Goal: Task Accomplishment & Management: Manage account settings

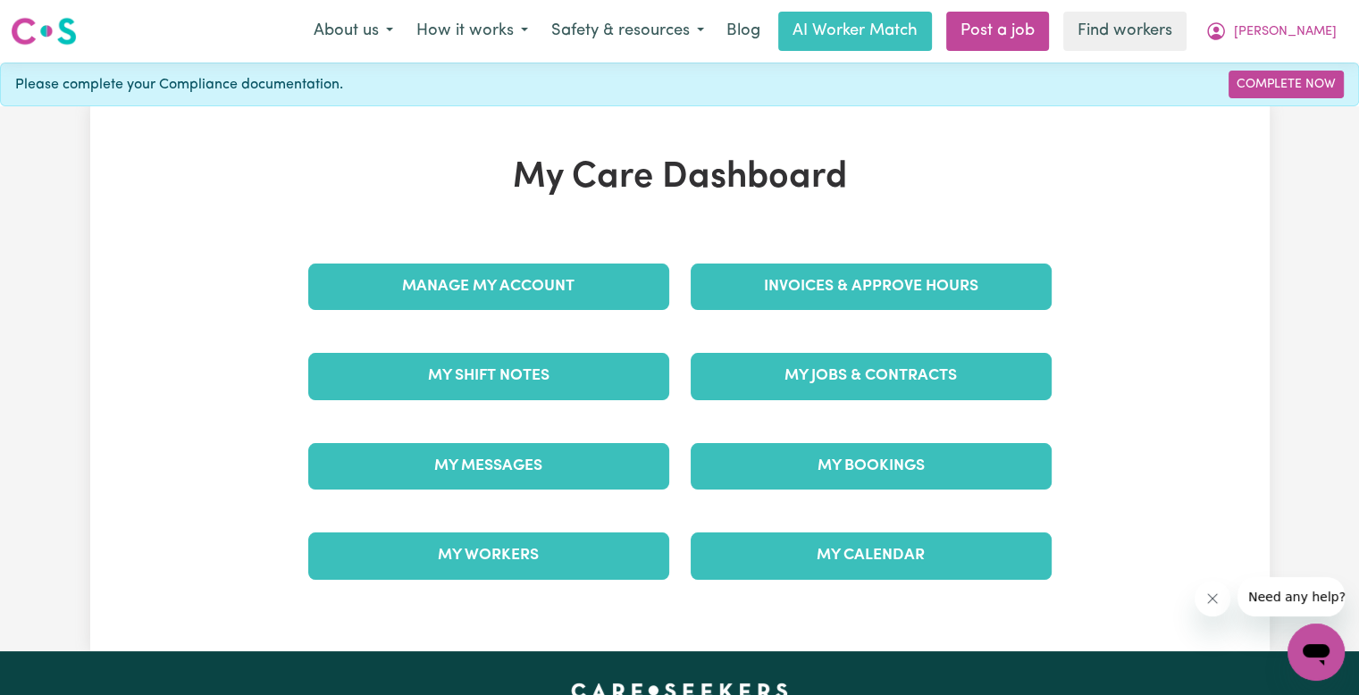
click at [835, 249] on div "Invoices & Approve Hours" at bounding box center [871, 286] width 382 height 89
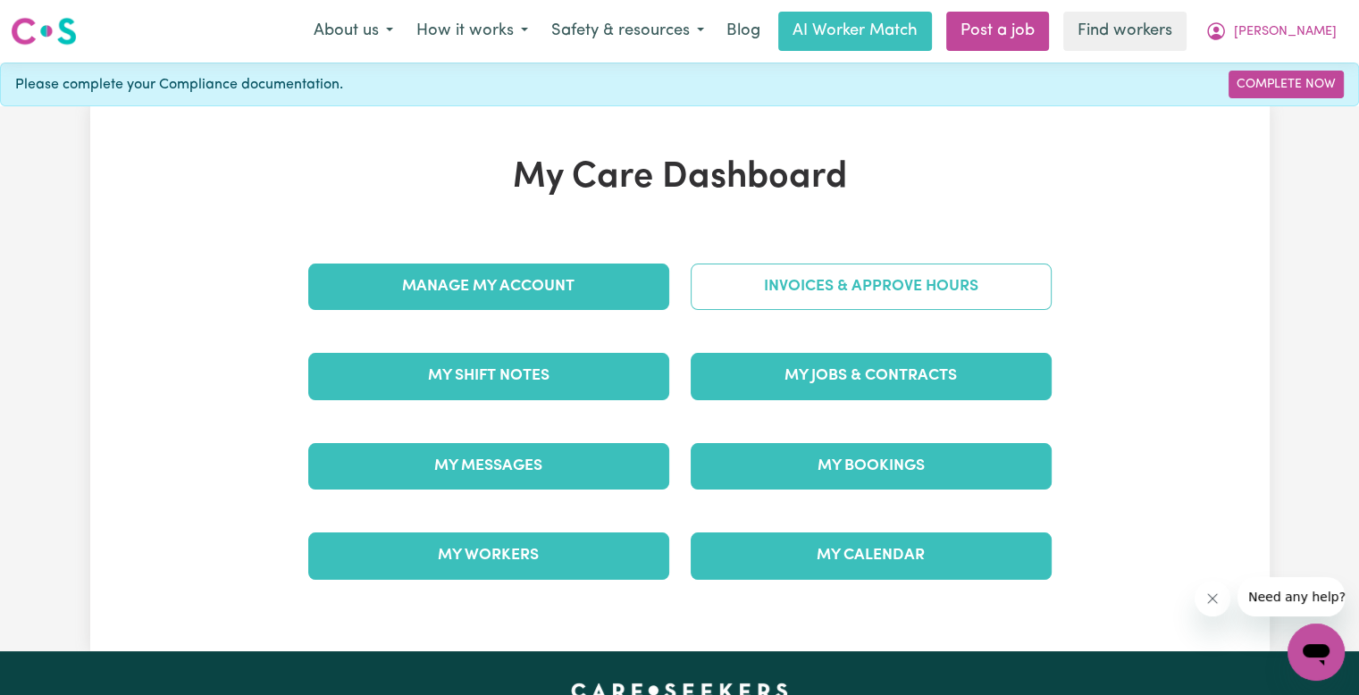
click at [800, 294] on link "Invoices & Approve Hours" at bounding box center [871, 287] width 361 height 46
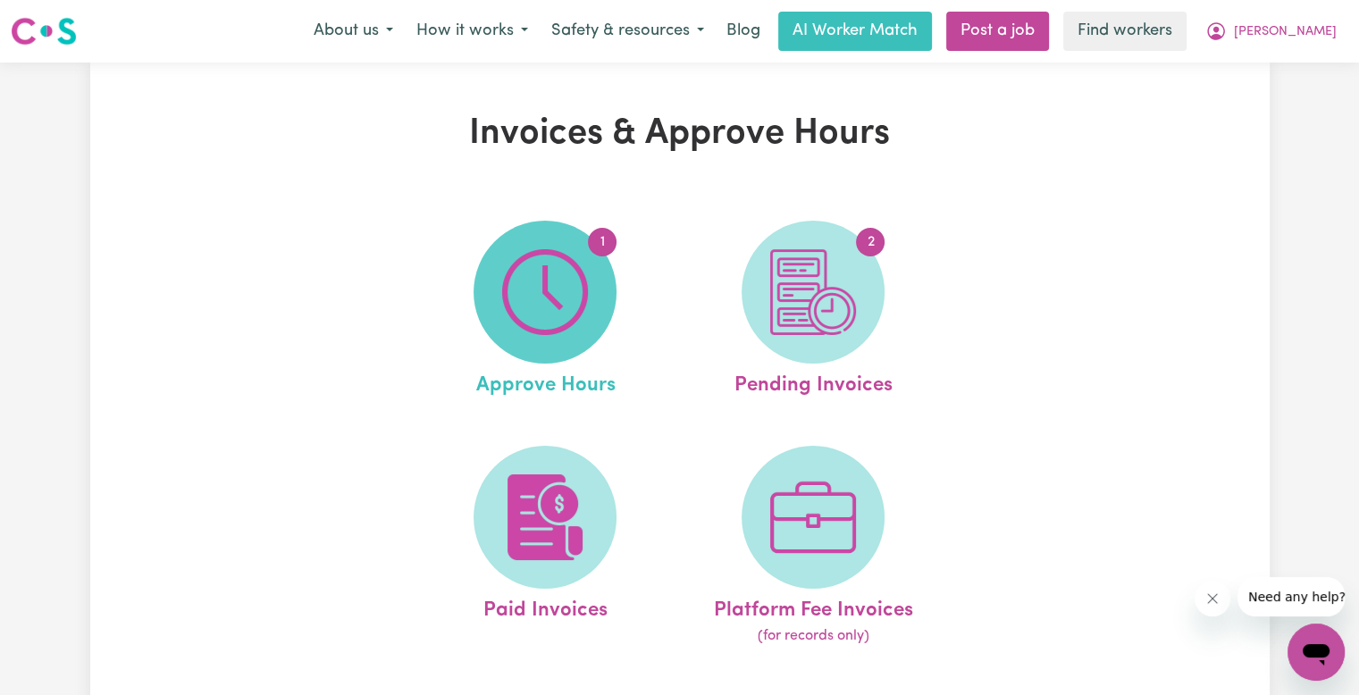
click at [550, 328] on img at bounding box center [545, 292] width 86 height 86
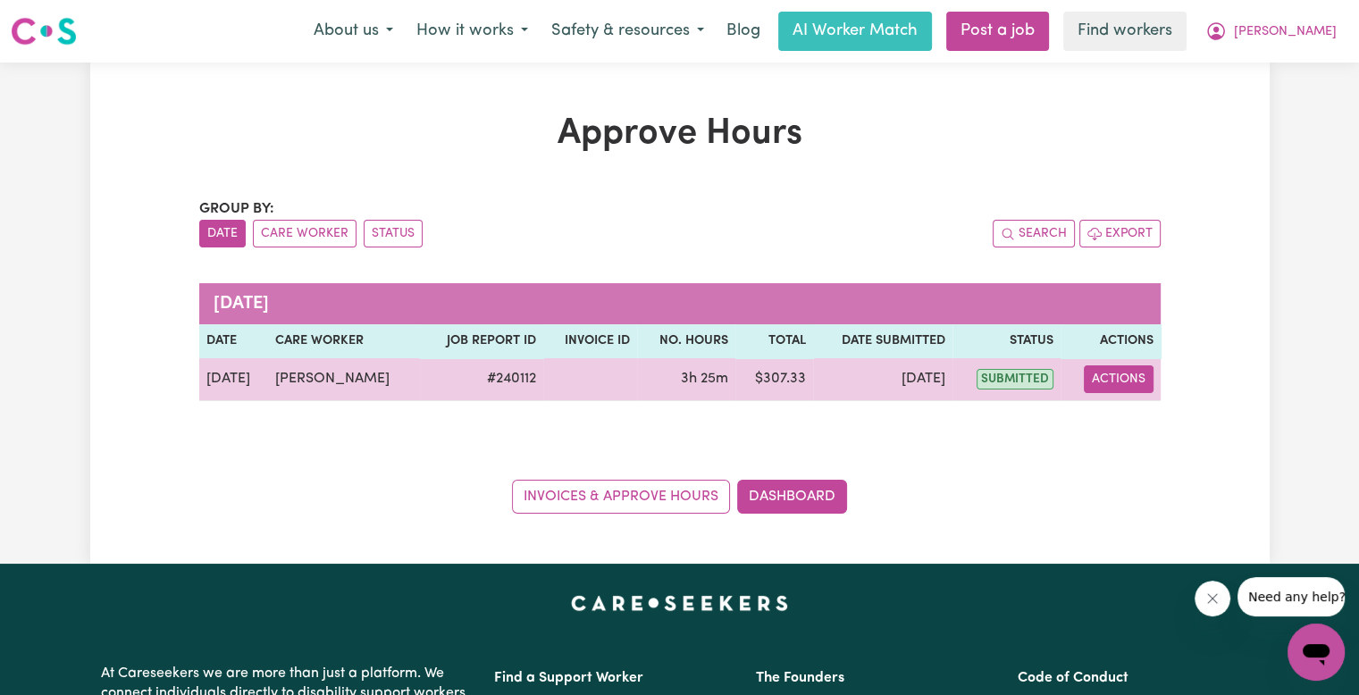
click at [1110, 377] on button "Actions" at bounding box center [1119, 379] width 70 height 28
click at [1106, 411] on span "View job report 240112" at bounding box center [1107, 419] width 14 height 21
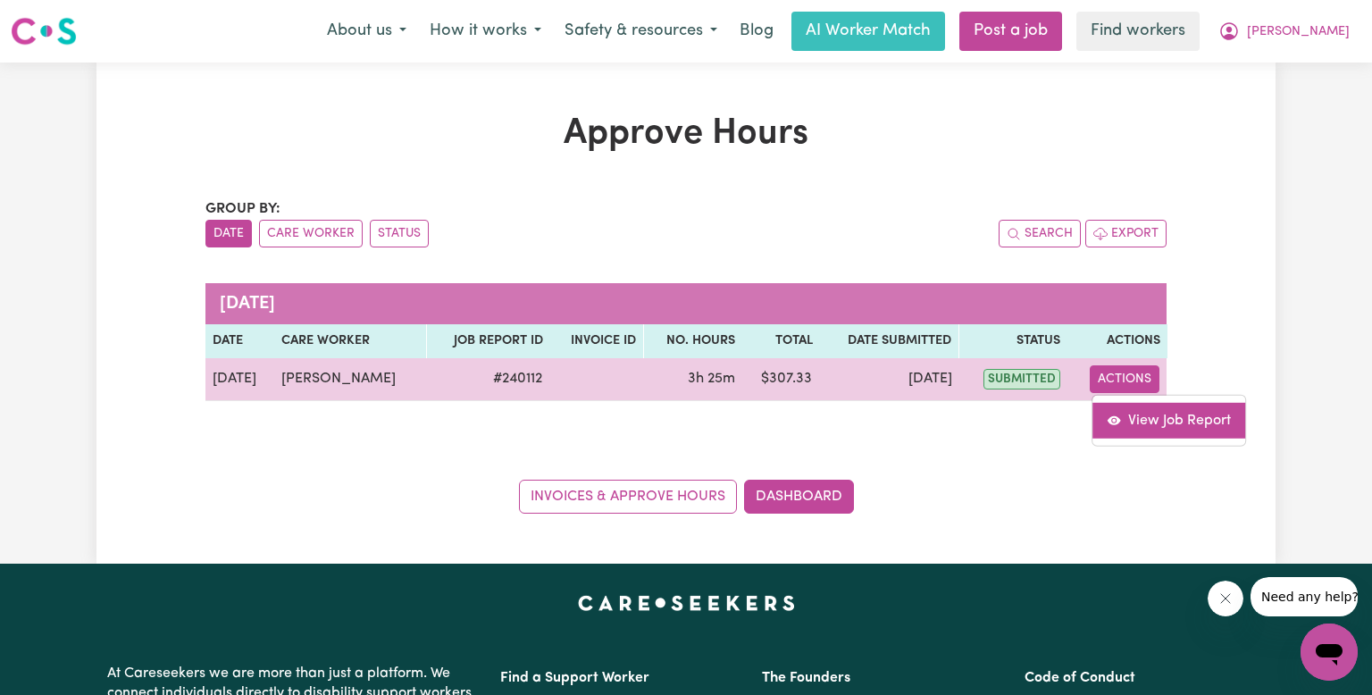
select select "pm"
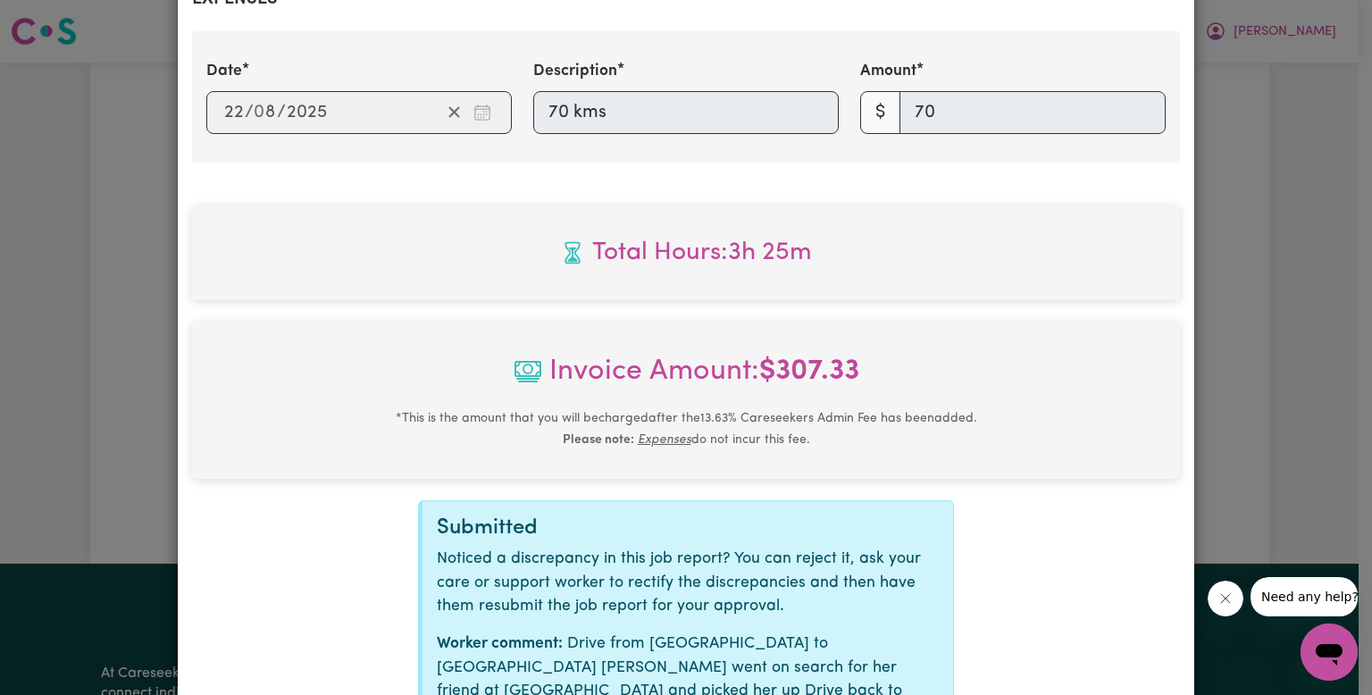
scroll to position [909, 0]
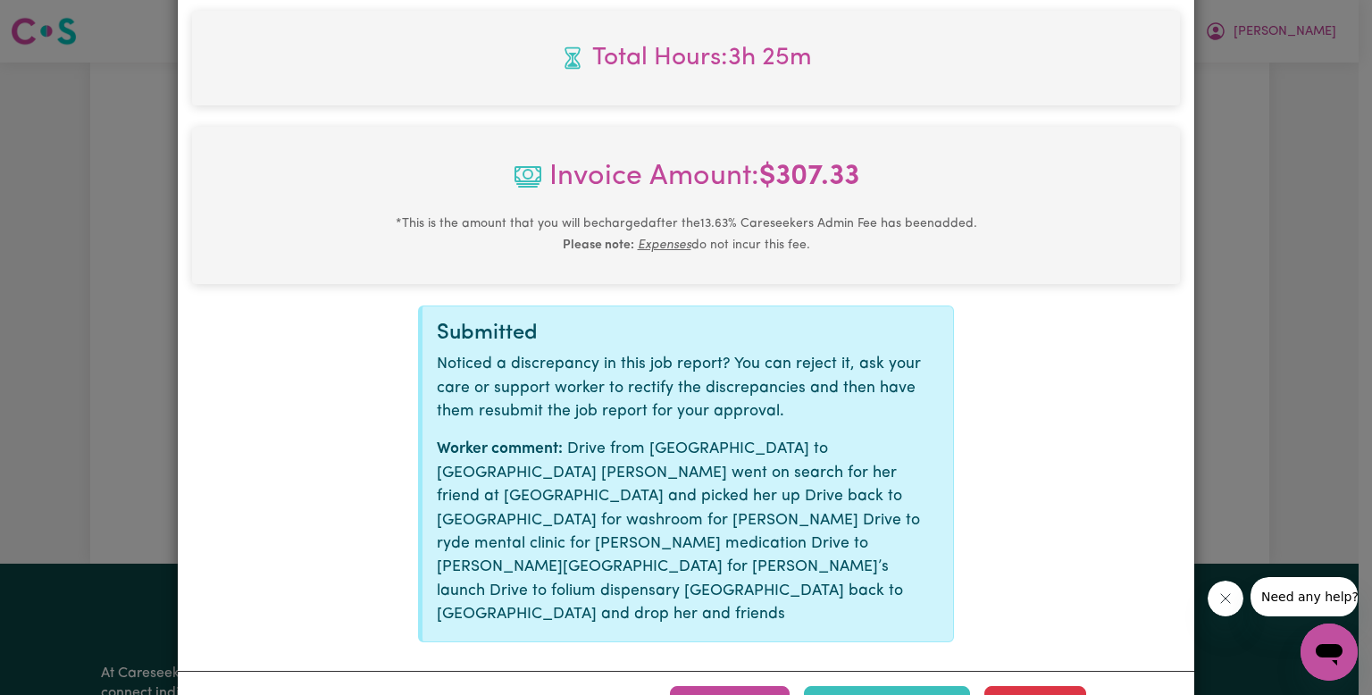
drag, startPoint x: 755, startPoint y: 624, endPoint x: 808, endPoint y: 620, distance: 53.8
click at [755, 686] on button "Approve" at bounding box center [730, 705] width 120 height 39
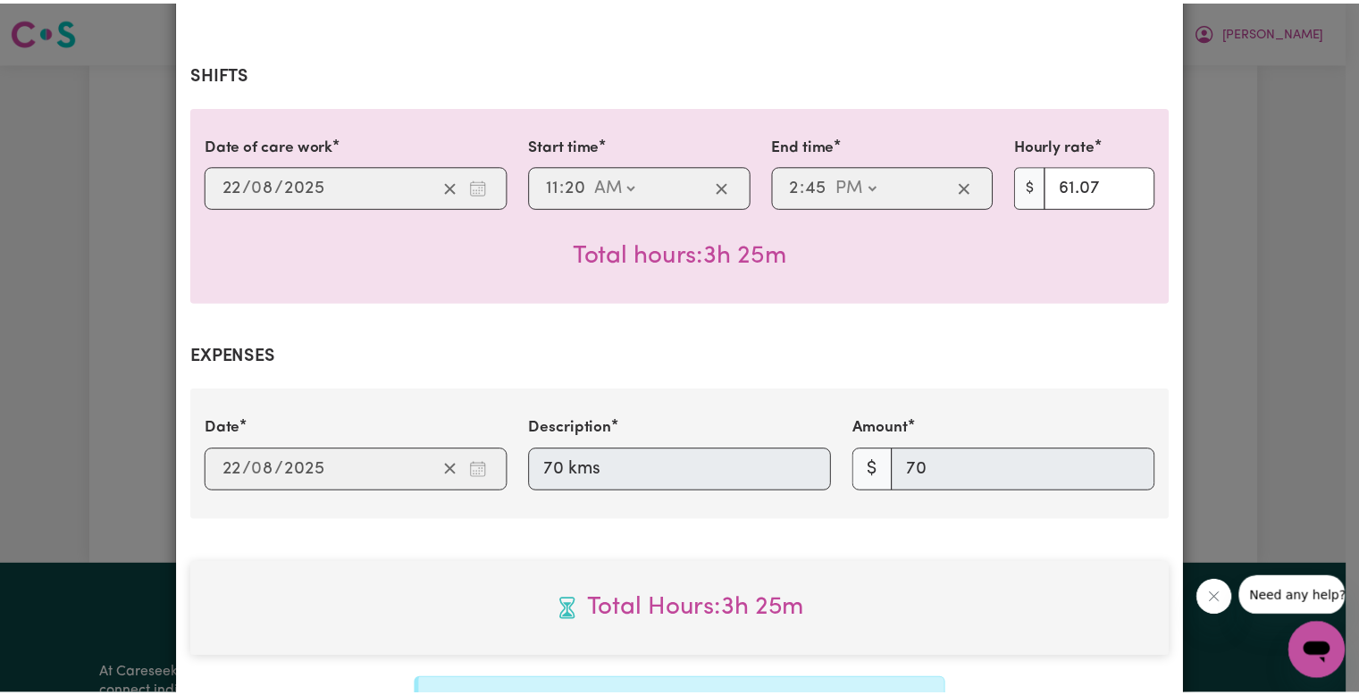
scroll to position [503, 0]
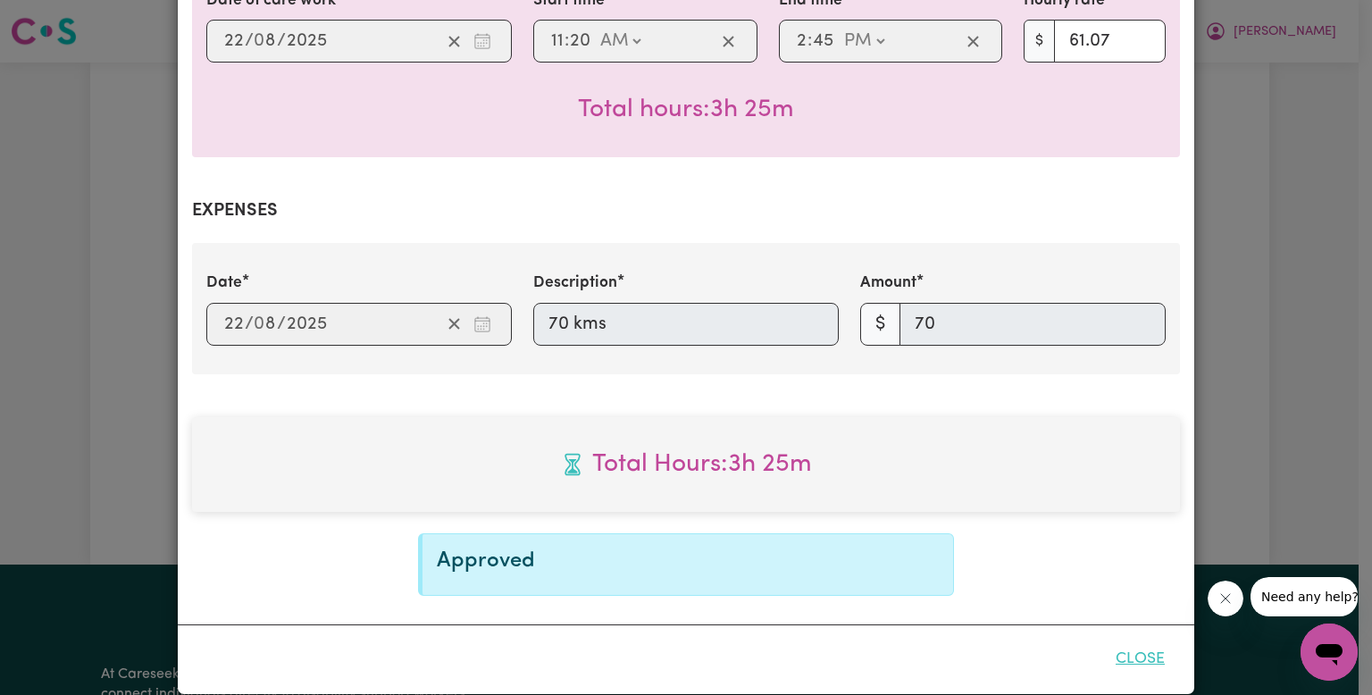
click at [1118, 641] on button "Close" at bounding box center [1141, 659] width 80 height 39
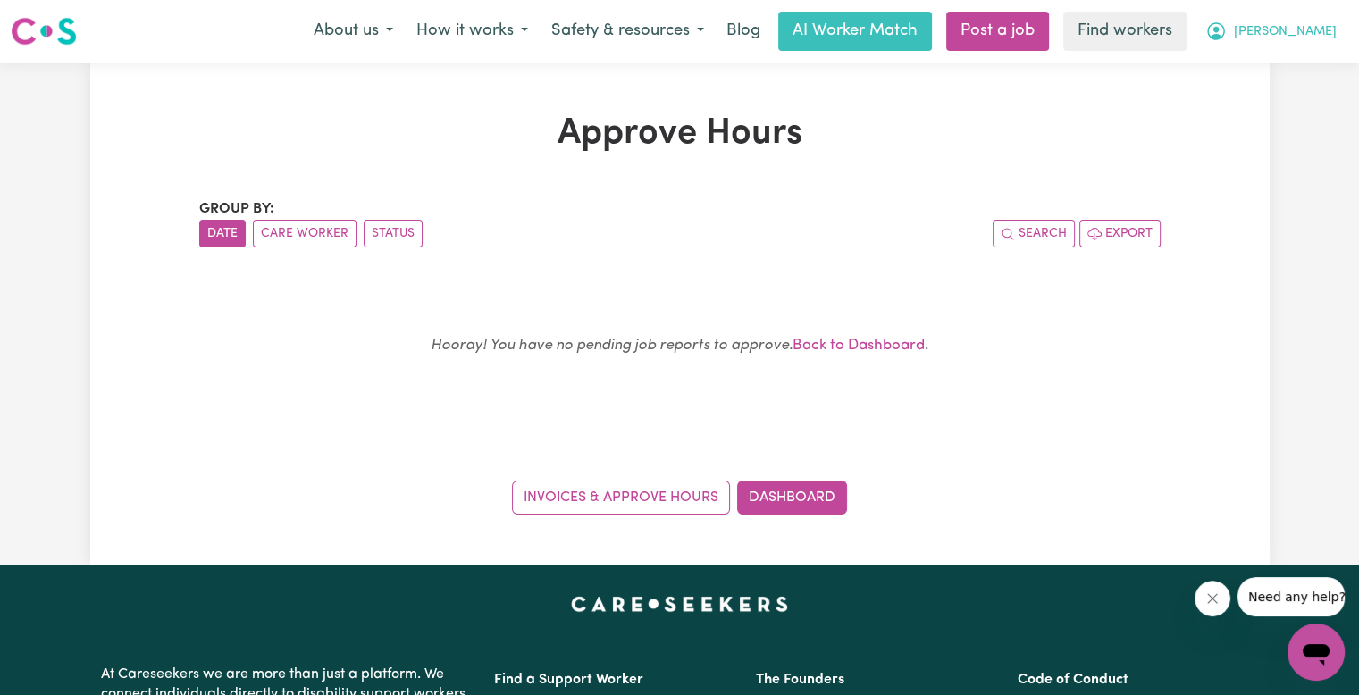
click at [1319, 37] on span "[PERSON_NAME]" at bounding box center [1285, 32] width 103 height 20
click at [1257, 108] on link "Logout" at bounding box center [1276, 103] width 141 height 34
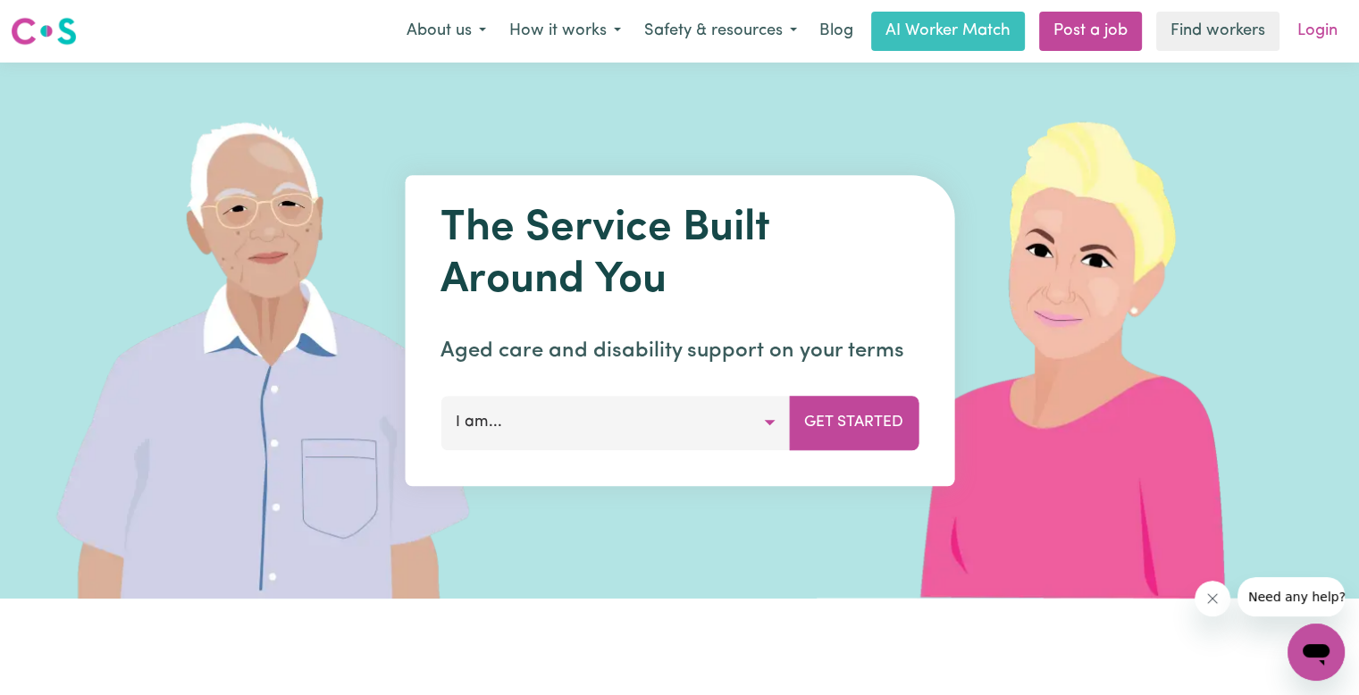
click at [1315, 41] on link "Login" at bounding box center [1317, 31] width 62 height 39
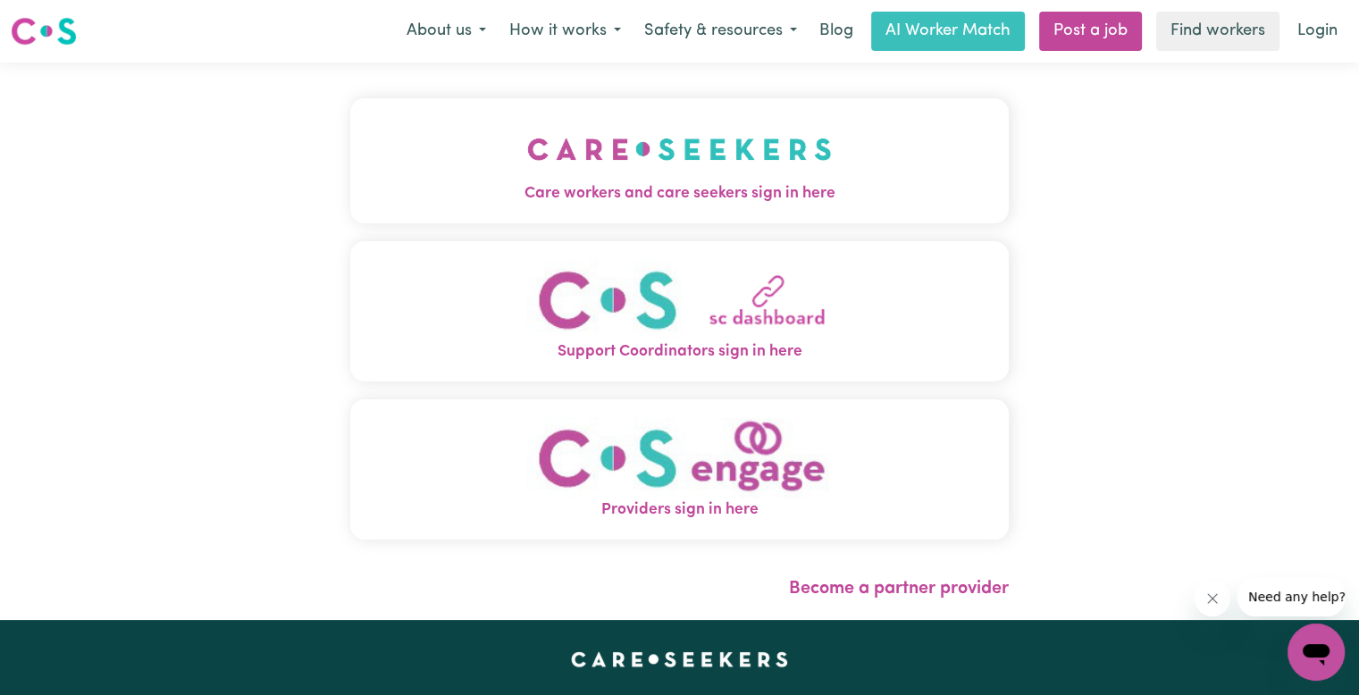
click at [518, 183] on span "Care workers and care seekers sign in here" at bounding box center [679, 193] width 658 height 23
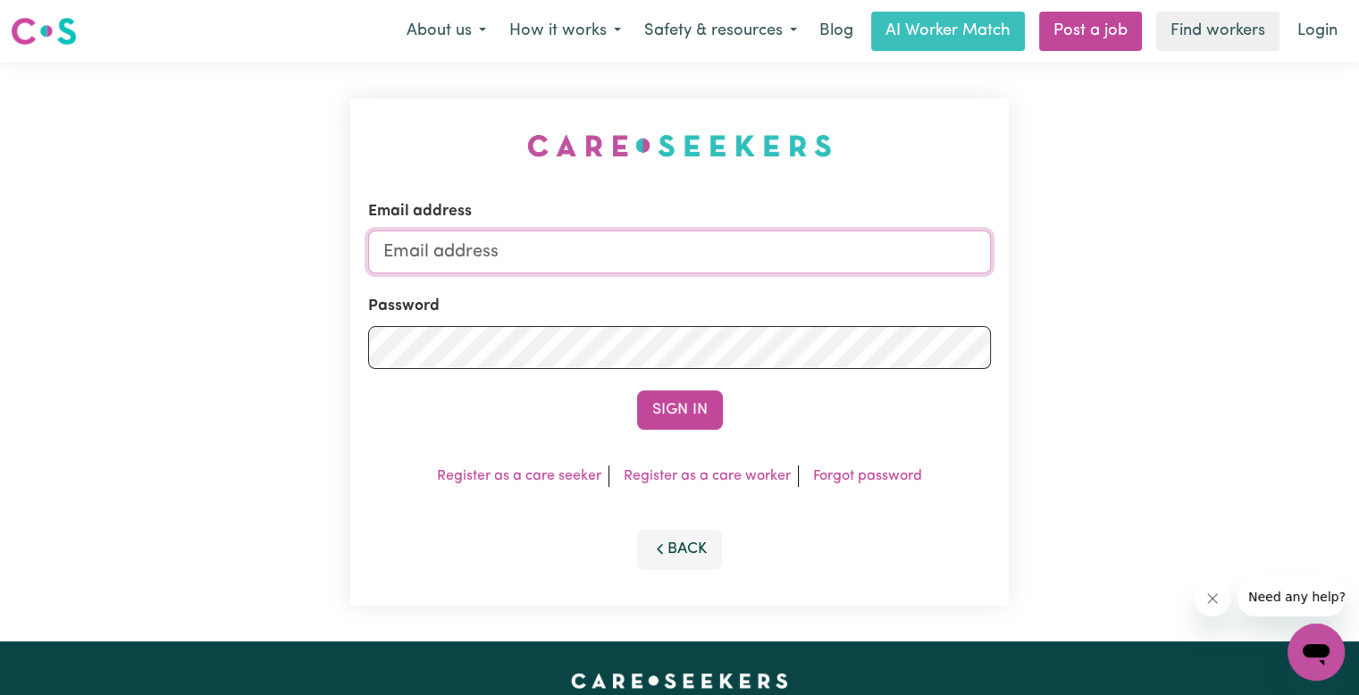
click at [475, 239] on input "Email address" at bounding box center [679, 251] width 623 height 43
drag, startPoint x: 476, startPoint y: 249, endPoint x: 1344, endPoint y: 263, distance: 867.5
click at [1344, 263] on div "Email address [EMAIL_ADDRESS][DOMAIN_NAME] Password Sign In Register as a care …" at bounding box center [679, 352] width 1359 height 579
type input "[EMAIL_ADDRESS][DOMAIN_NAME]"
click at [637, 390] on button "Sign In" at bounding box center [680, 409] width 86 height 39
